Goal: Check status: Check status

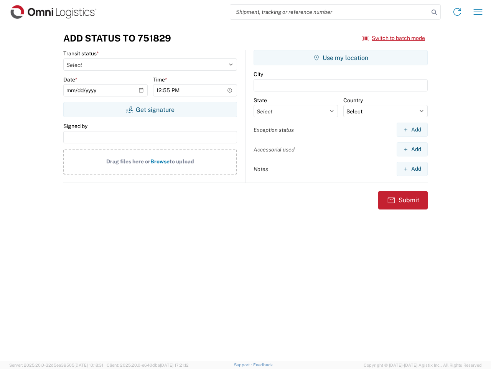
click at [330, 12] on input "search" at bounding box center [329, 12] width 199 height 15
click at [435, 12] on icon at bounding box center [434, 12] width 11 height 11
click at [458, 12] on icon at bounding box center [458, 12] width 12 height 12
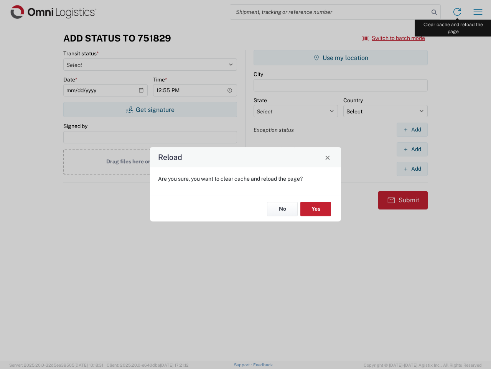
click at [478, 12] on div "Reload Are you sure, you want to clear cache and reload the page? No Yes" at bounding box center [245, 184] width 491 height 369
click at [394, 38] on div "Reload Are you sure, you want to clear cache and reload the page? No Yes" at bounding box center [245, 184] width 491 height 369
click at [150, 109] on div "Reload Are you sure, you want to clear cache and reload the page? No Yes" at bounding box center [245, 184] width 491 height 369
click at [341, 58] on div "Reload Are you sure, you want to clear cache and reload the page? No Yes" at bounding box center [245, 184] width 491 height 369
click at [412, 129] on div "Reload Are you sure, you want to clear cache and reload the page? No Yes" at bounding box center [245, 184] width 491 height 369
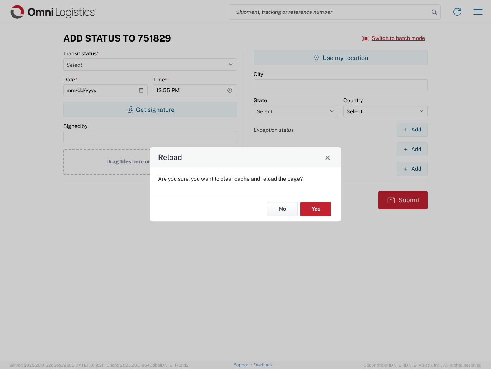
click at [412, 149] on div "Reload Are you sure, you want to clear cache and reload the page? No Yes" at bounding box center [245, 184] width 491 height 369
click at [412, 169] on div "Reload Are you sure, you want to clear cache and reload the page? No Yes" at bounding box center [245, 184] width 491 height 369
